Goal: Use online tool/utility: Use online tool/utility

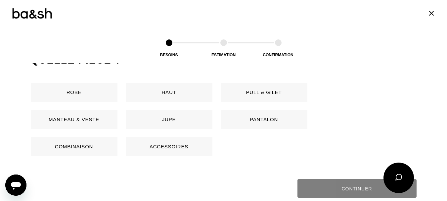
scroll to position [331, 0]
click at [260, 120] on button "Pantalon" at bounding box center [263, 118] width 87 height 19
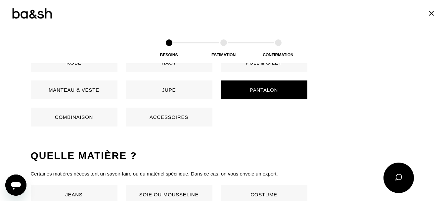
scroll to position [337, 0]
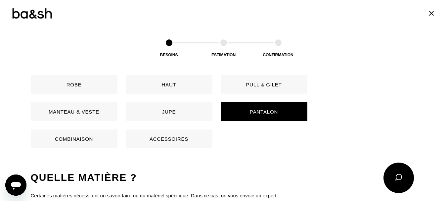
click at [81, 137] on button "Combinaison" at bounding box center [74, 138] width 87 height 19
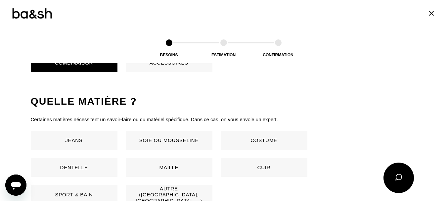
scroll to position [437, 0]
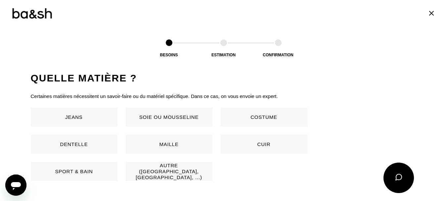
click at [179, 172] on button "Autre ([GEOGRAPHIC_DATA], [GEOGRAPHIC_DATA], ...)" at bounding box center [169, 171] width 87 height 19
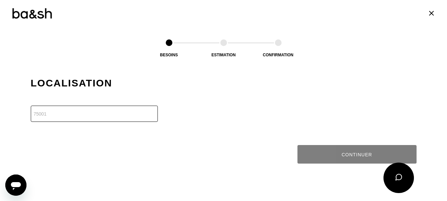
scroll to position [568, 0]
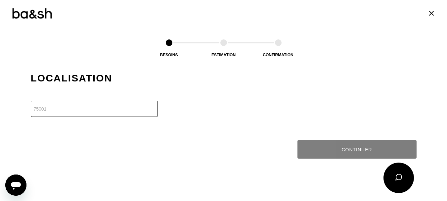
click at [79, 111] on input "number" at bounding box center [94, 108] width 127 height 16
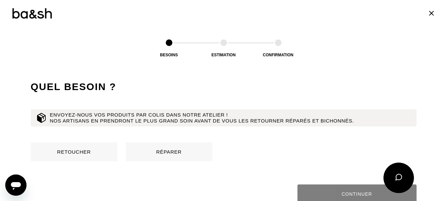
scroll to position [636, 0]
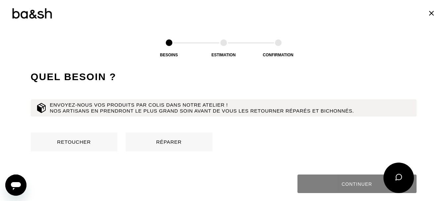
type input "73700"
click at [164, 89] on div "Quelle matière ? Certaines matières nécessitent un savoir-faire ou du matériel …" at bounding box center [223, 0] width 385 height 301
click at [97, 139] on button "Retoucher" at bounding box center [74, 141] width 87 height 19
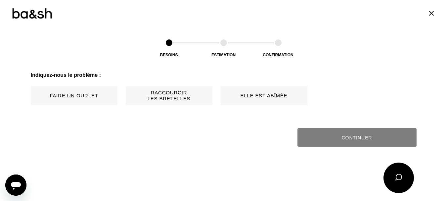
scroll to position [738, 0]
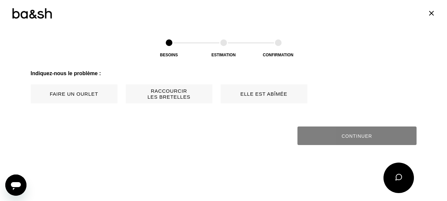
click at [63, 96] on button "Faire un ourlet" at bounding box center [74, 93] width 87 height 19
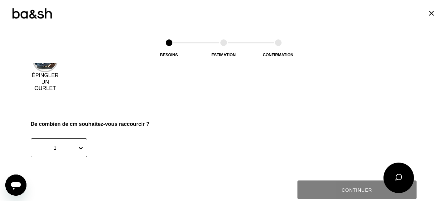
scroll to position [837, 0]
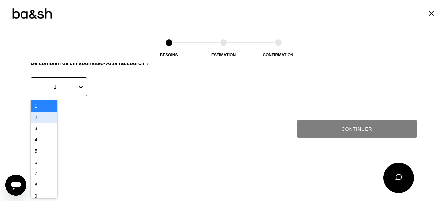
click at [36, 119] on div "2" at bounding box center [44, 116] width 26 height 11
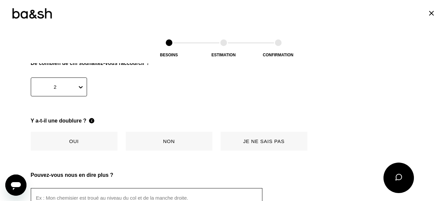
click at [233, 141] on button "Je ne sais pas" at bounding box center [263, 141] width 87 height 19
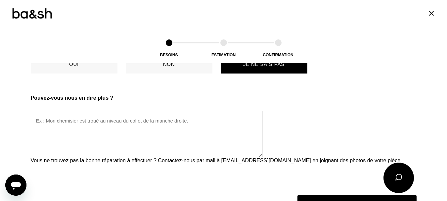
scroll to position [989, 0]
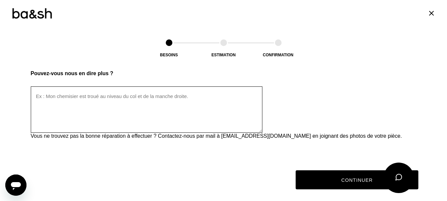
click at [305, 179] on button "Continuer" at bounding box center [356, 179] width 123 height 19
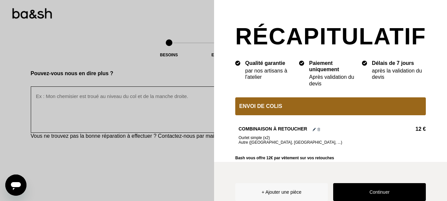
scroll to position [13, 0]
